Goal: Register for event/course

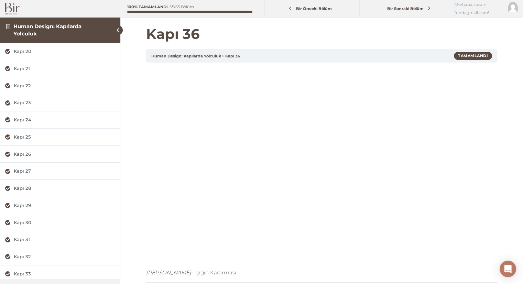
drag, startPoint x: 0, startPoint y: 0, endPoint x: 14, endPoint y: 10, distance: 17.2
click at [14, 10] on img at bounding box center [12, 9] width 14 height 12
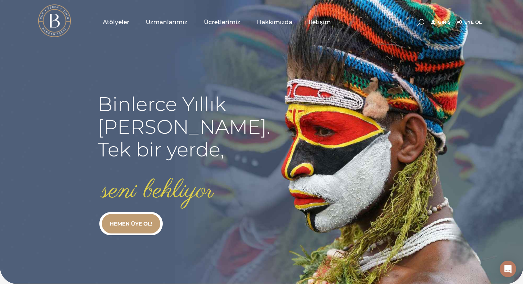
type input "[EMAIL_ADDRESS][DOMAIN_NAME]"
click at [442, 24] on link "Giriş" at bounding box center [440, 22] width 19 height 8
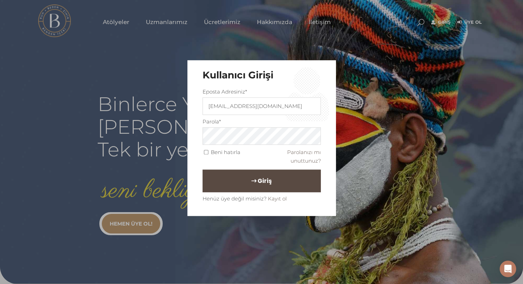
click at [241, 185] on button "Giriş" at bounding box center [262, 181] width 118 height 23
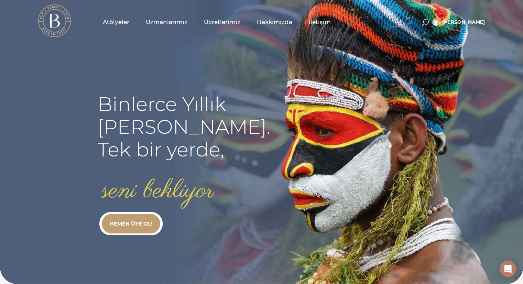
click at [118, 18] on span "Atölyeler" at bounding box center [116, 22] width 26 height 8
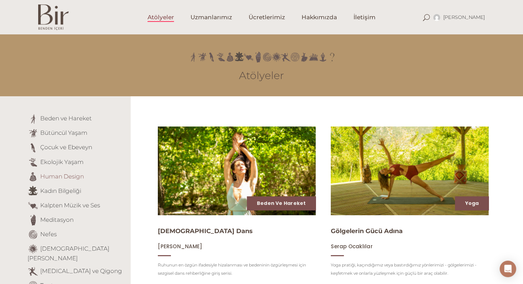
click at [70, 177] on link "Human Design" at bounding box center [62, 176] width 44 height 7
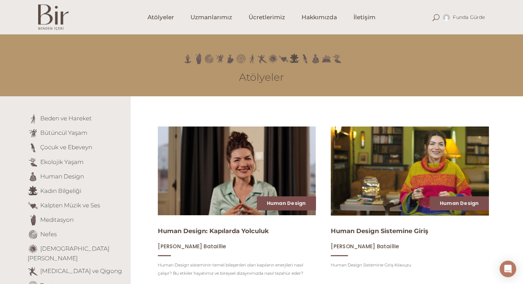
click at [385, 200] on img at bounding box center [409, 170] width 163 height 91
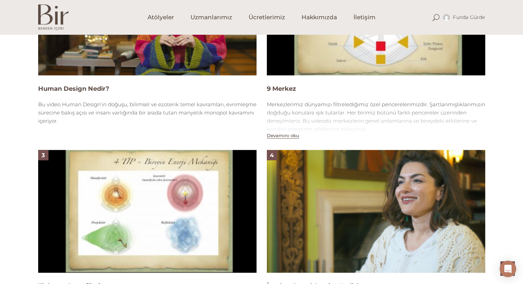
scroll to position [631, 0]
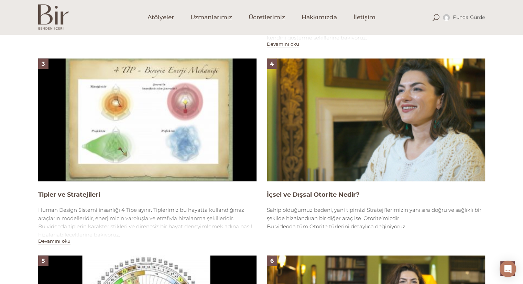
click at [161, 145] on img at bounding box center [147, 119] width 218 height 123
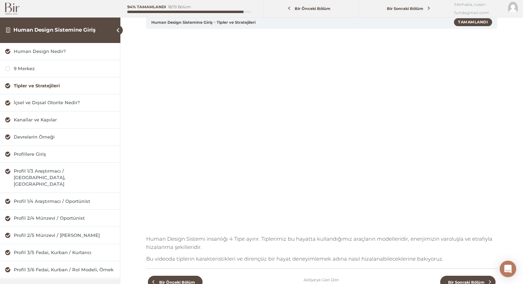
scroll to position [33, 0]
